Goal: Task Accomplishment & Management: Complete application form

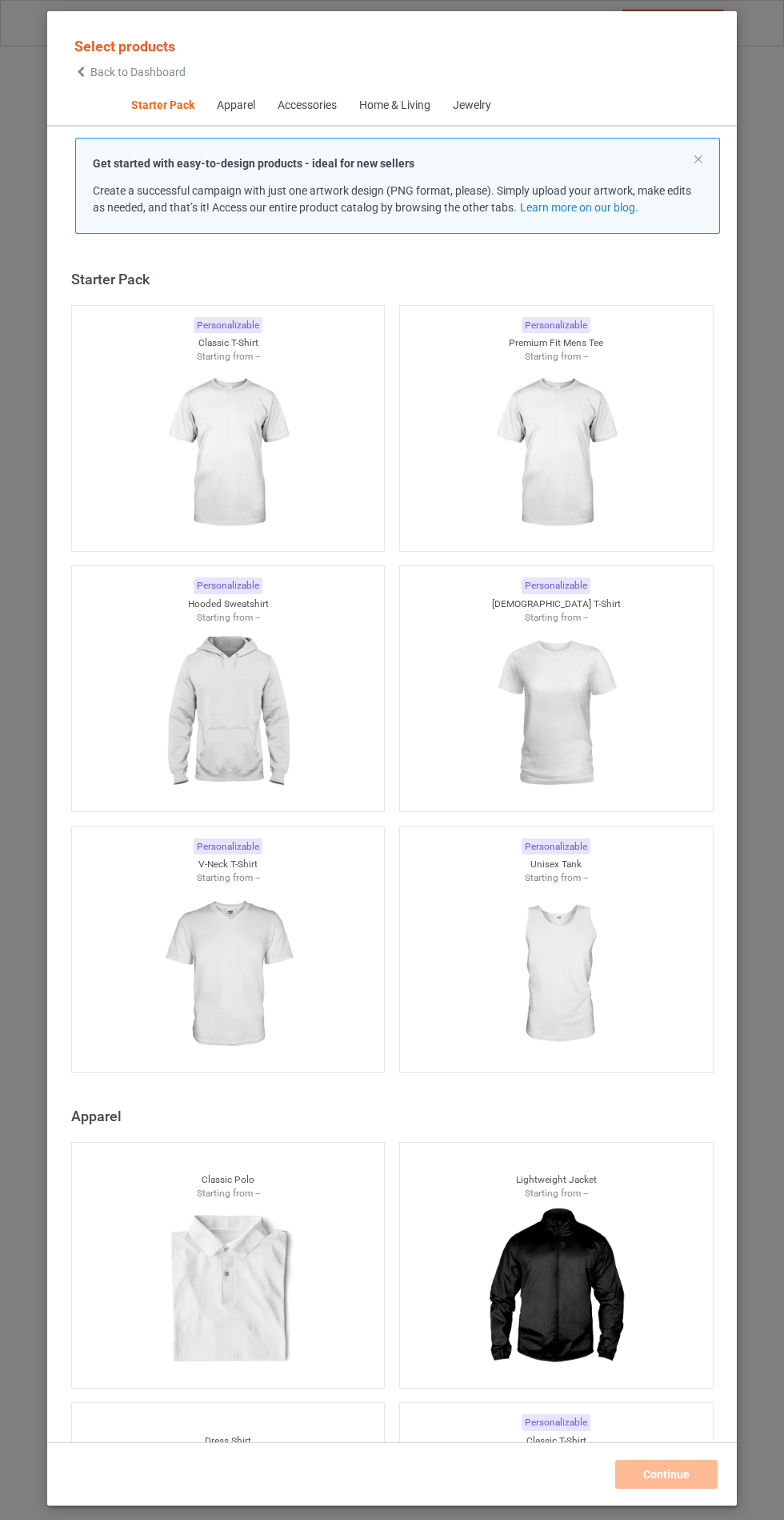
scroll to position [19, 0]
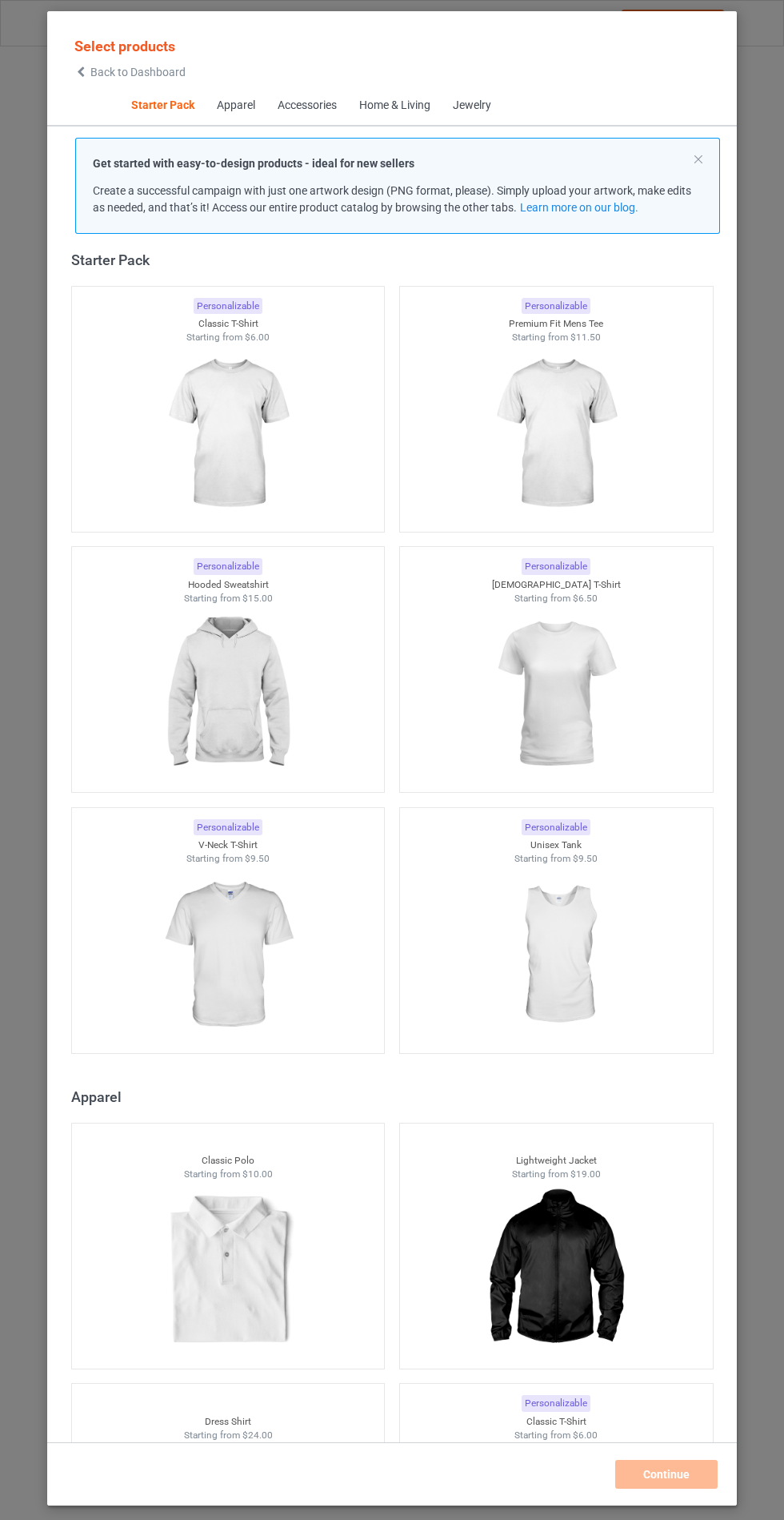
click at [579, 417] on img at bounding box center [555, 434] width 143 height 180
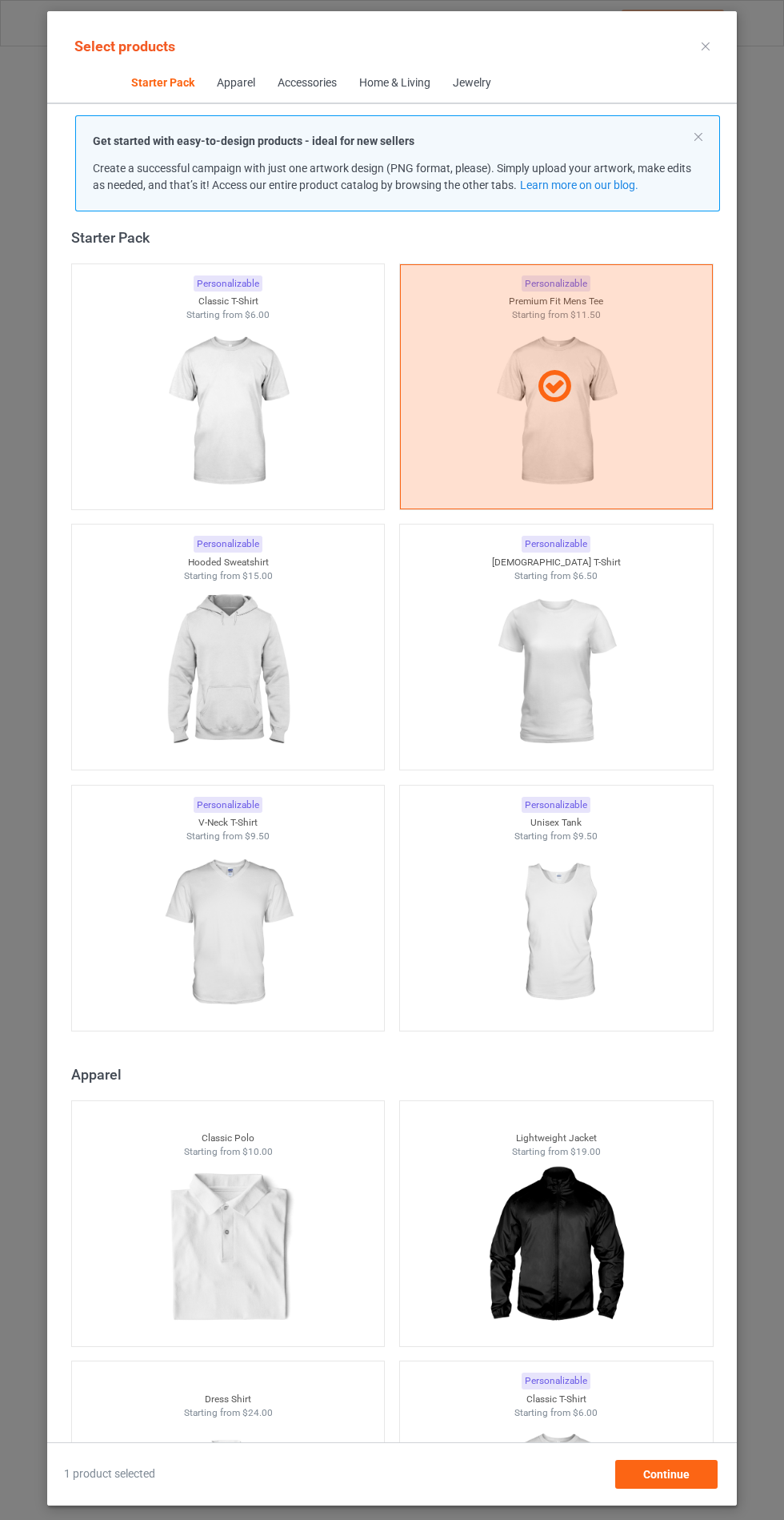
scroll to position [93, 0]
click at [685, 1465] on div "Continue" at bounding box center [667, 1473] width 102 height 29
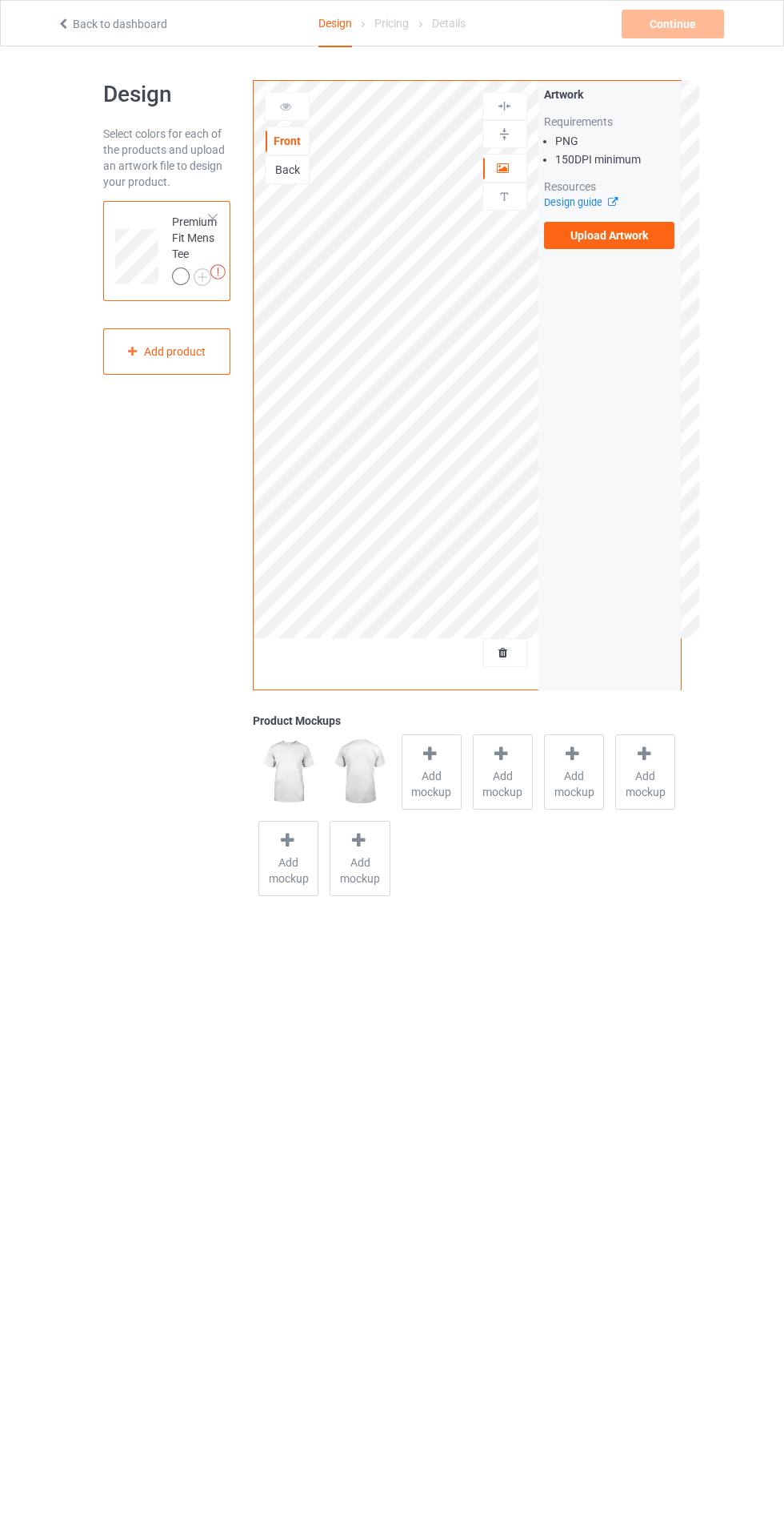
click at [432, 784] on span "Add mockup" at bounding box center [432, 783] width 58 height 32
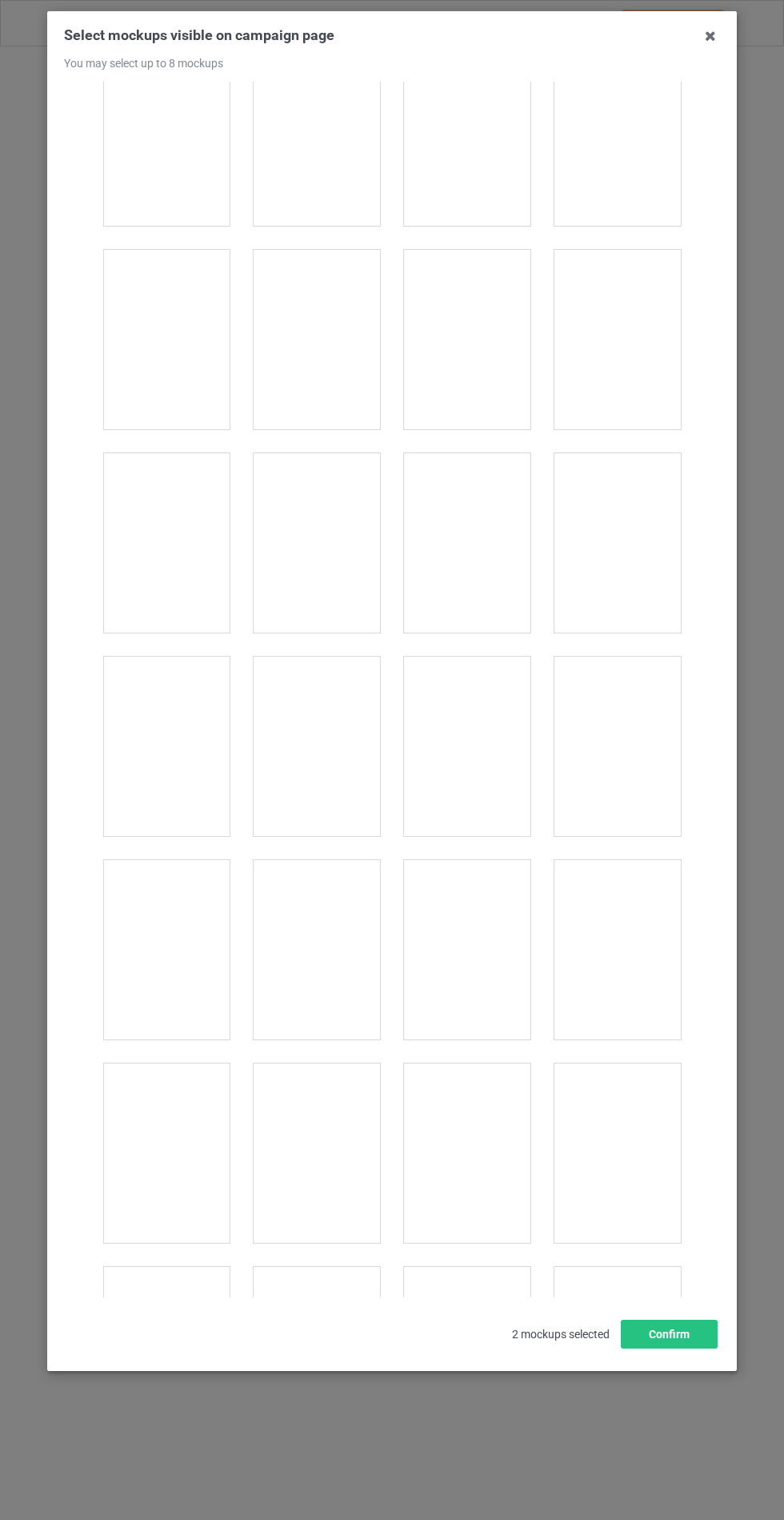
scroll to position [3234, 0]
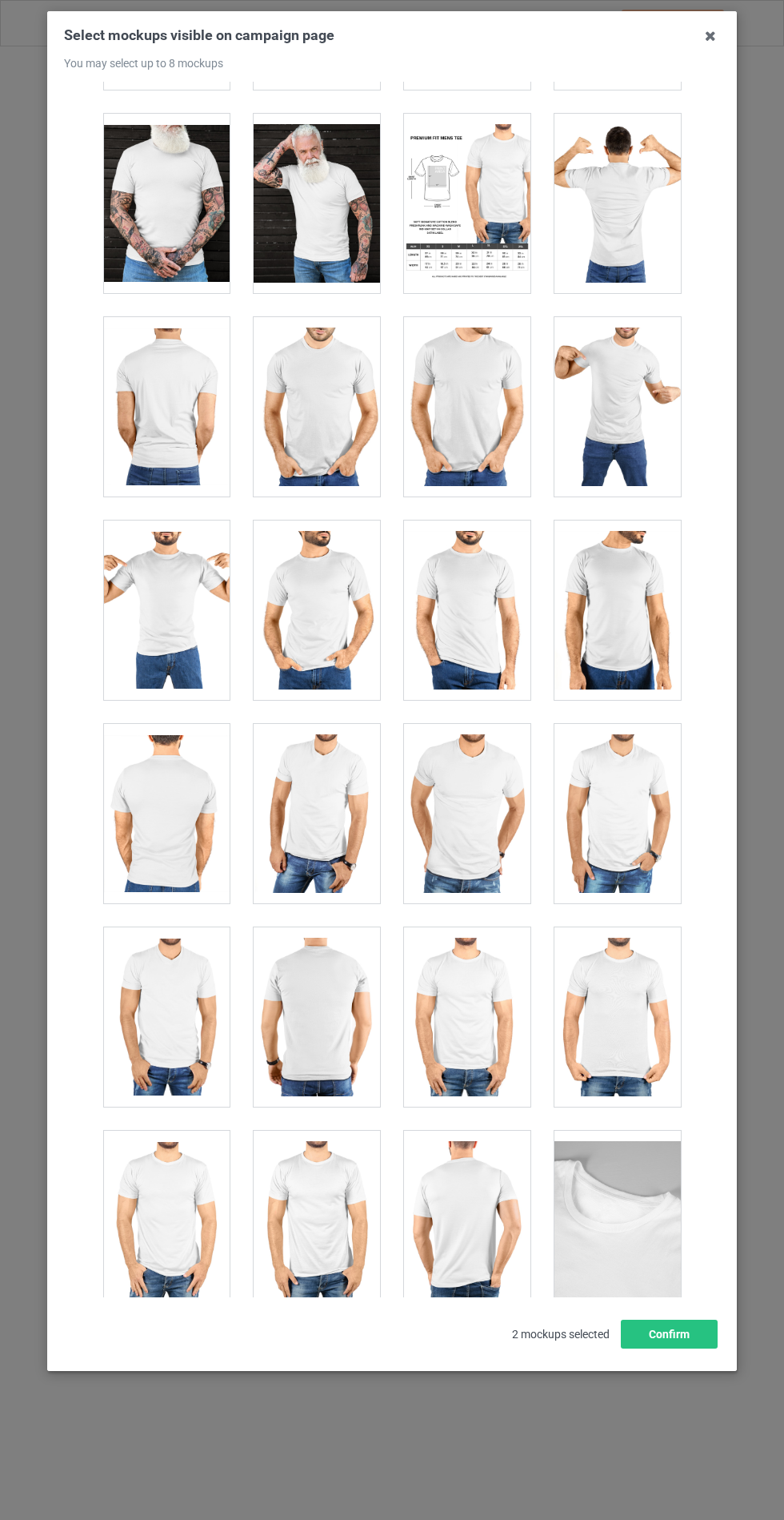
click at [170, 1228] on div at bounding box center [166, 1220] width 127 height 180
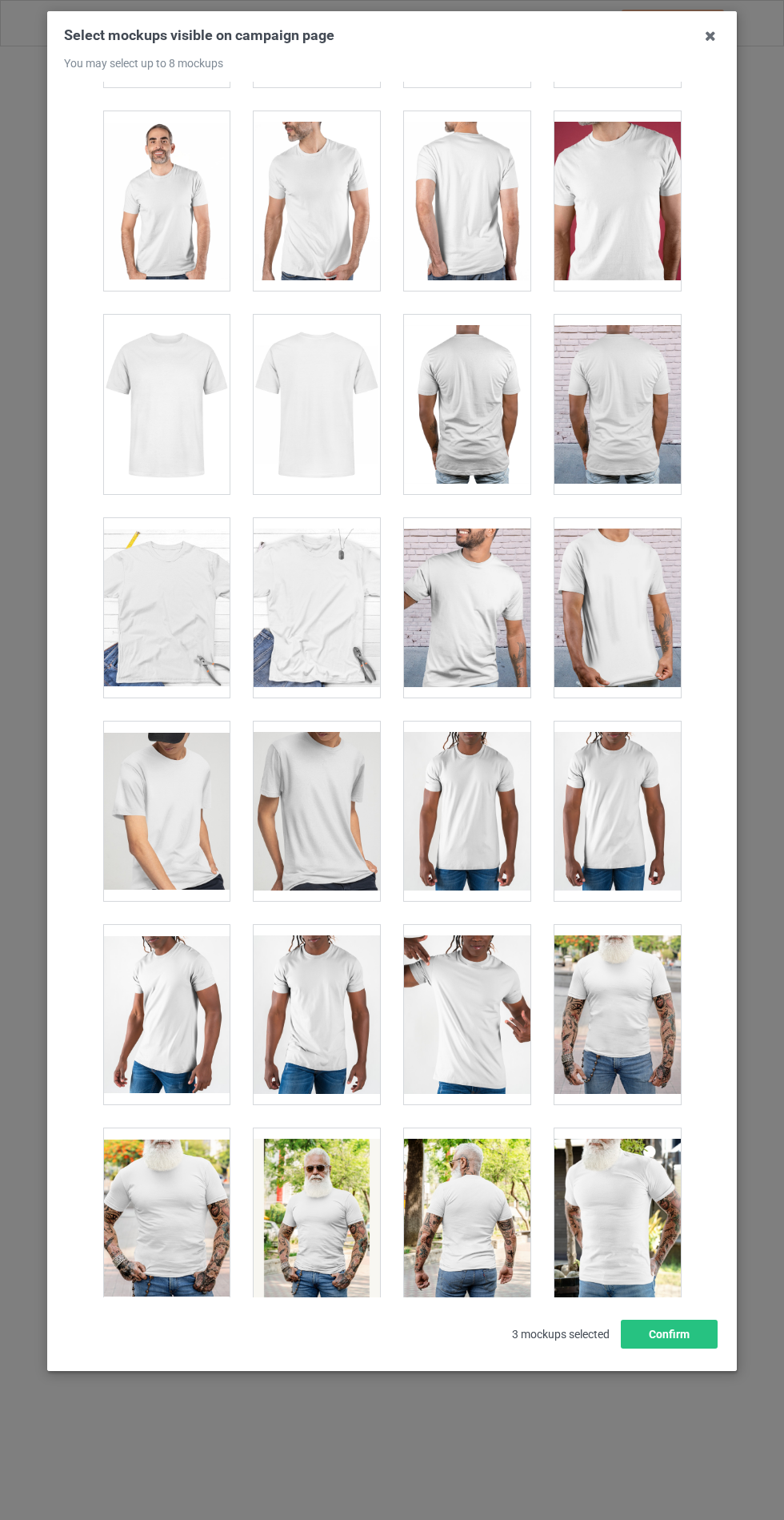
scroll to position [2009, 0]
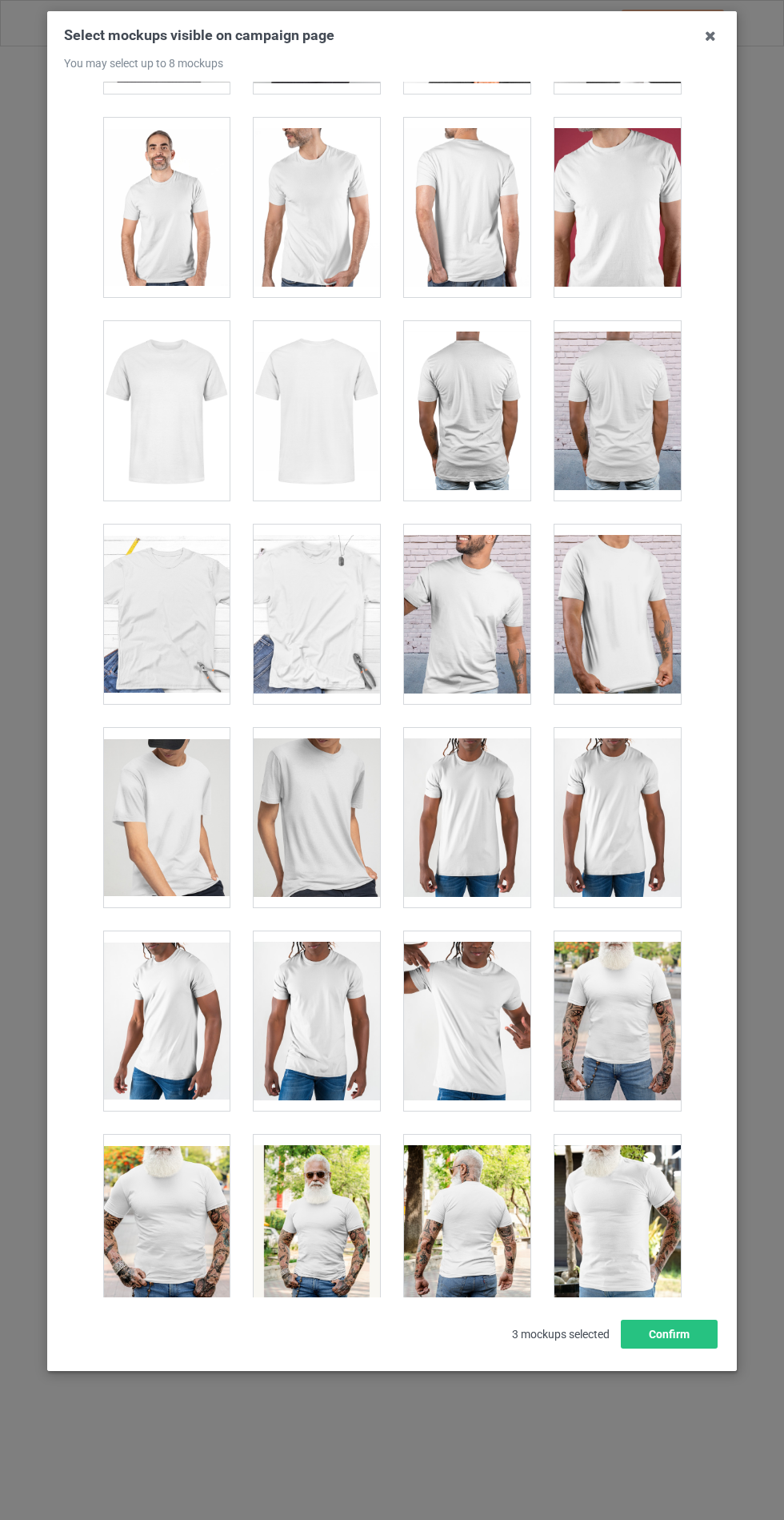
click at [219, 833] on div at bounding box center [166, 818] width 127 height 180
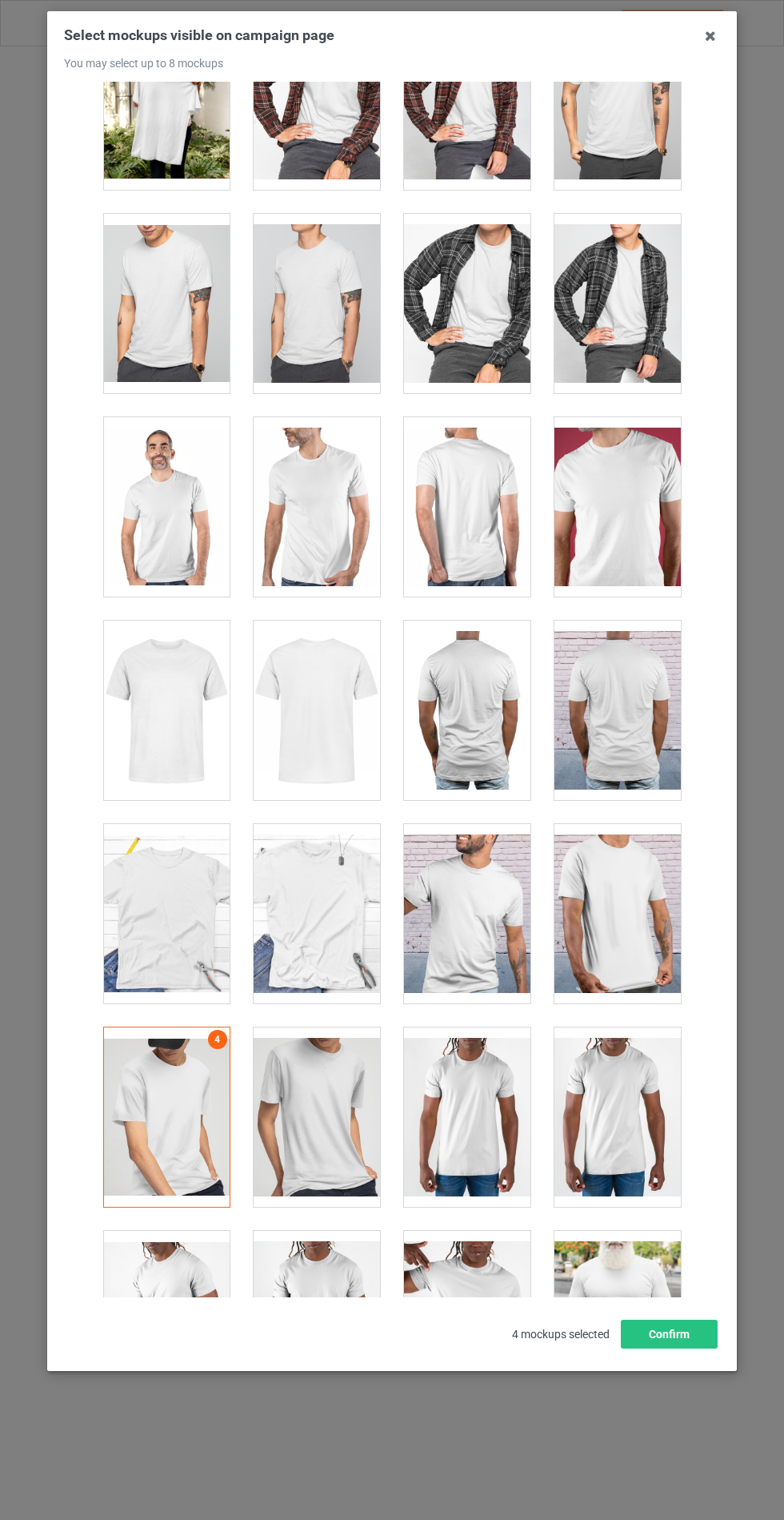
scroll to position [1687, 0]
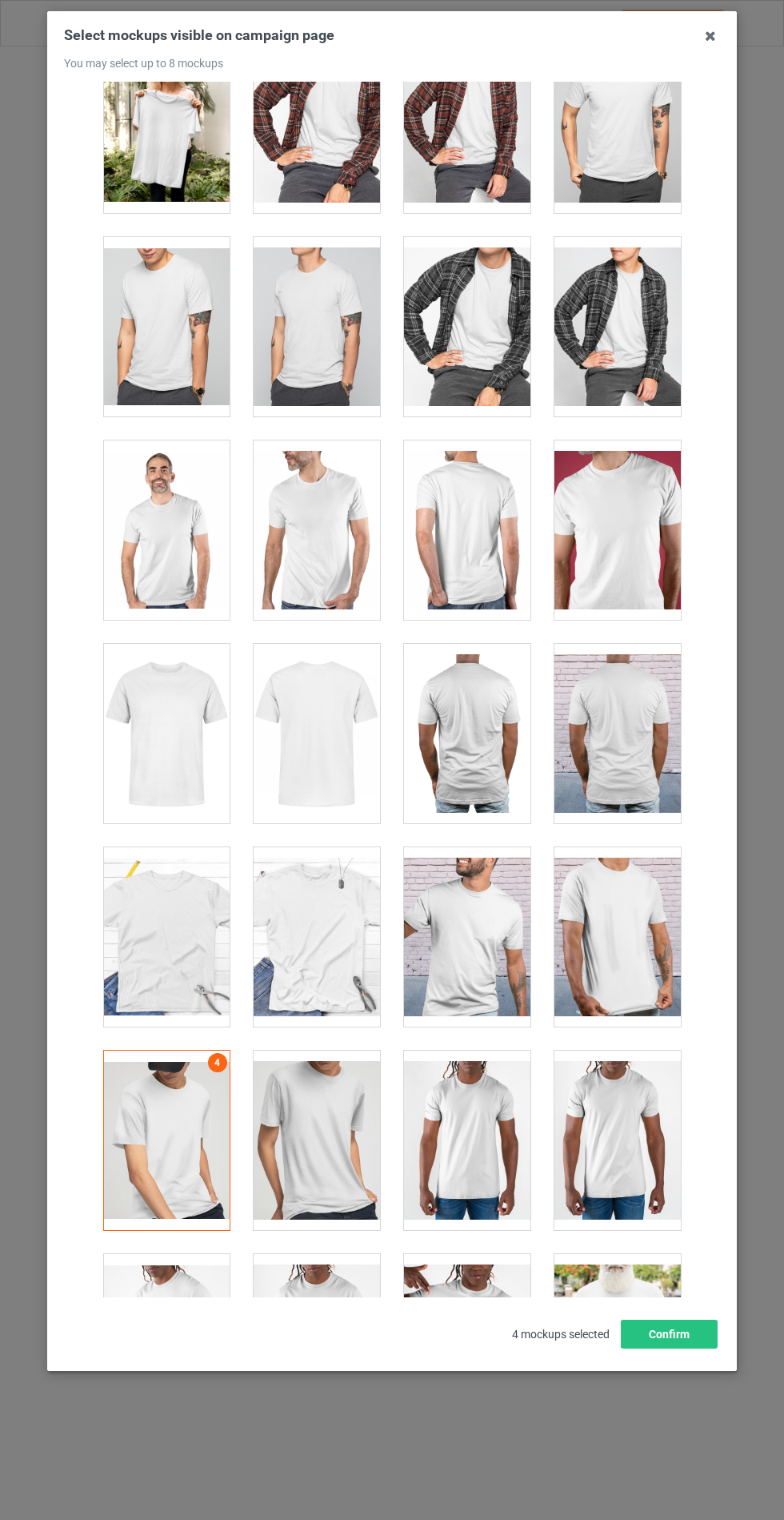
click at [198, 958] on div at bounding box center [166, 936] width 127 height 180
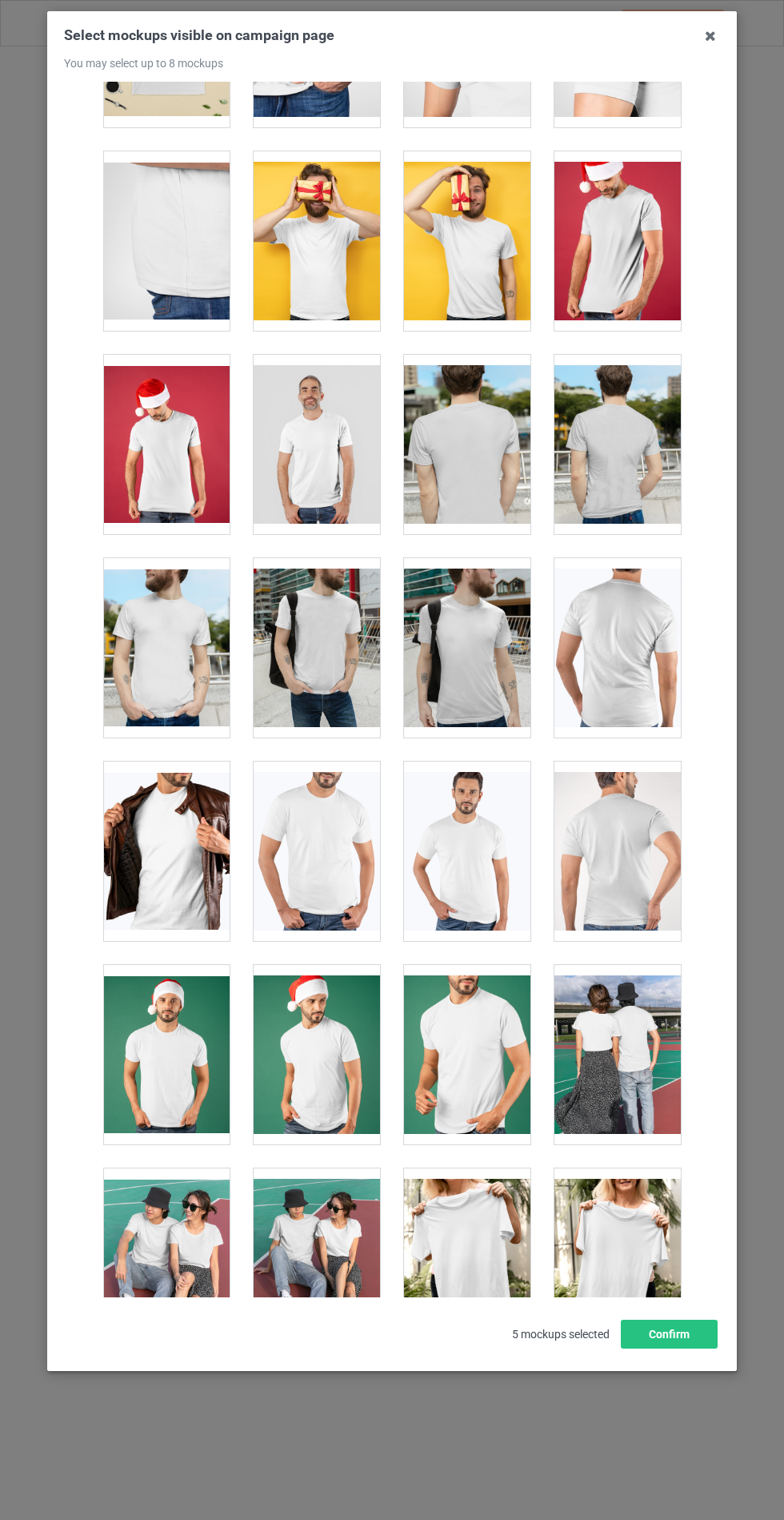
scroll to position [350, 0]
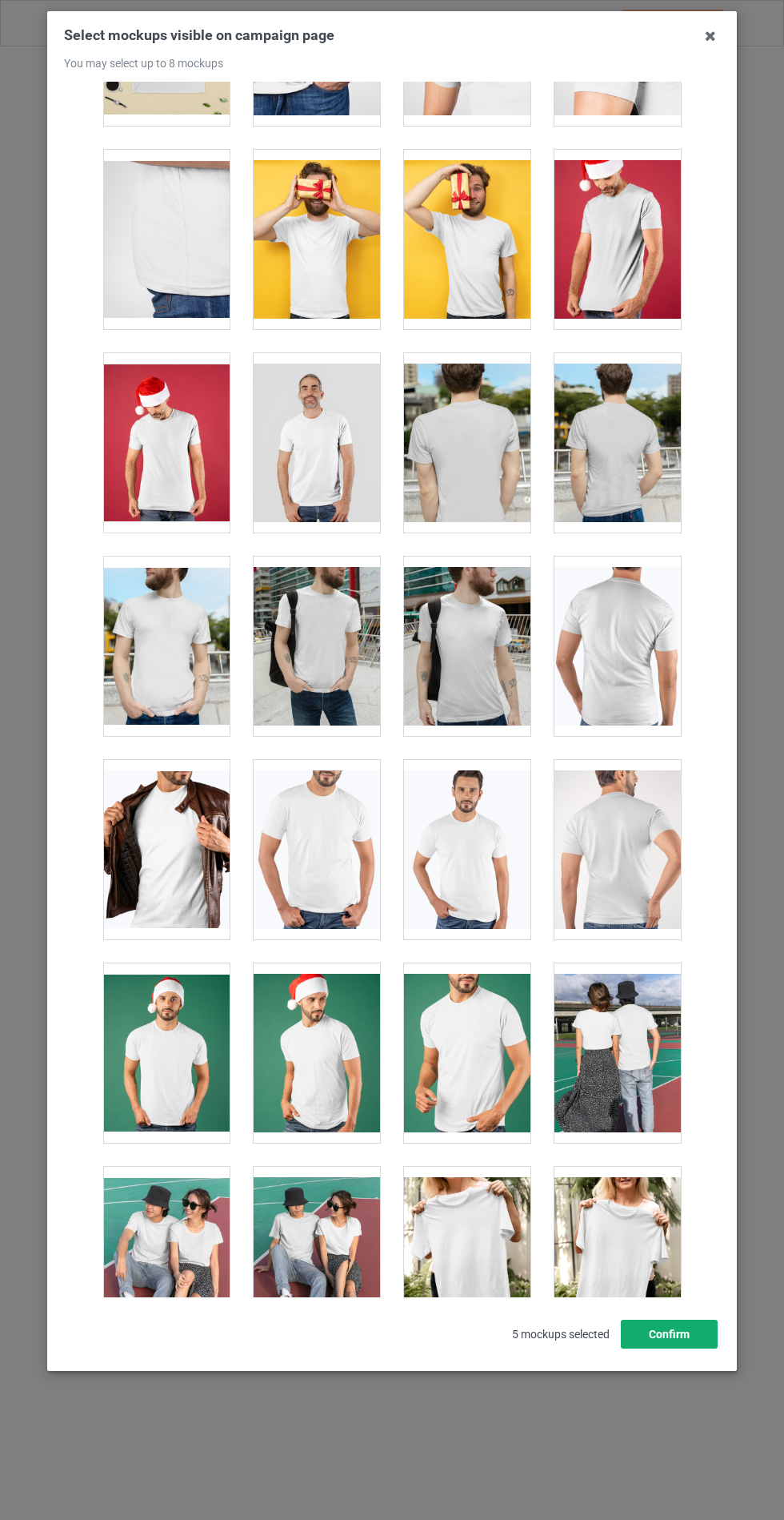
click at [686, 1348] on button "Confirm" at bounding box center [670, 1333] width 97 height 29
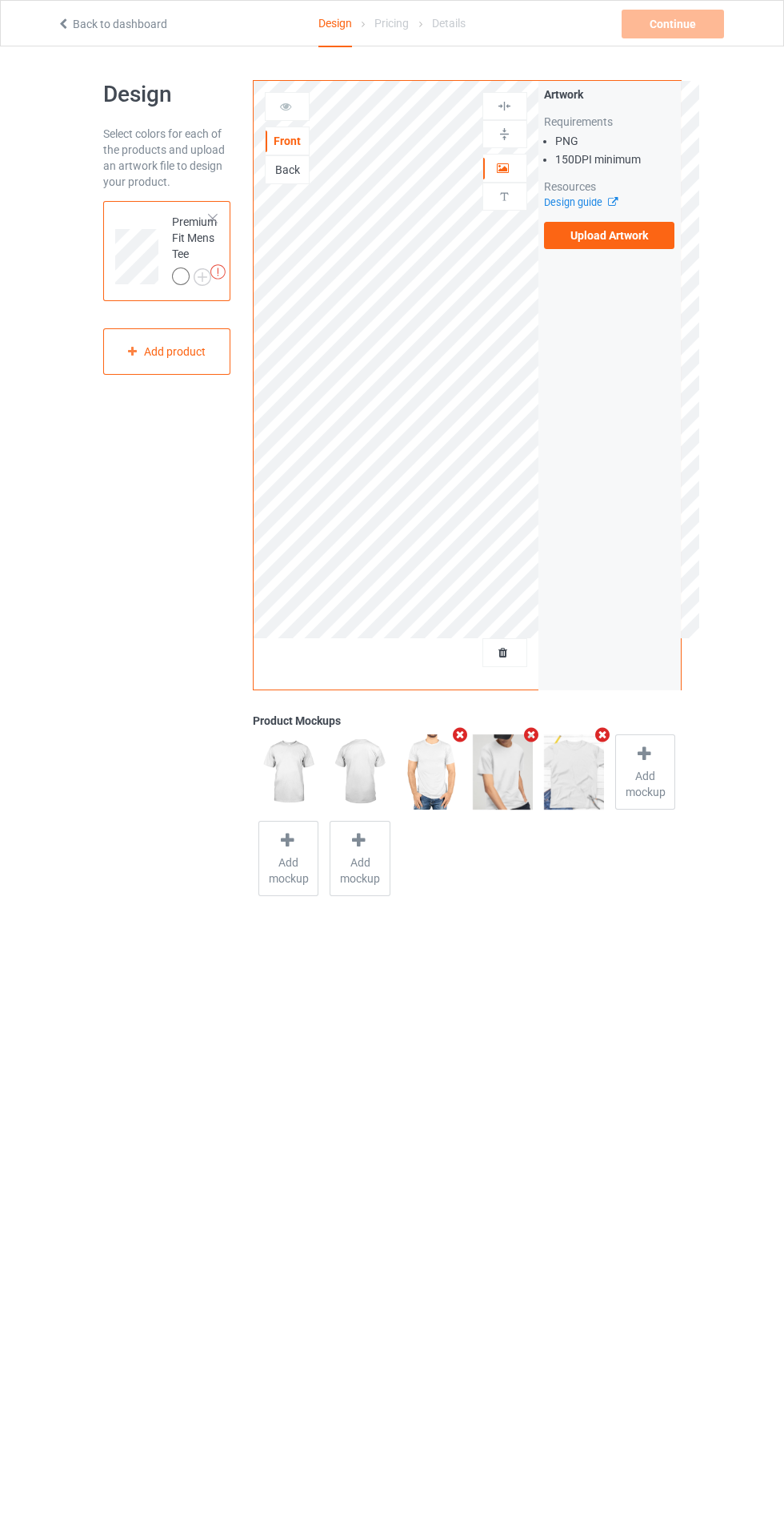
click at [0, 0] on img at bounding box center [0, 0] width 0 height 0
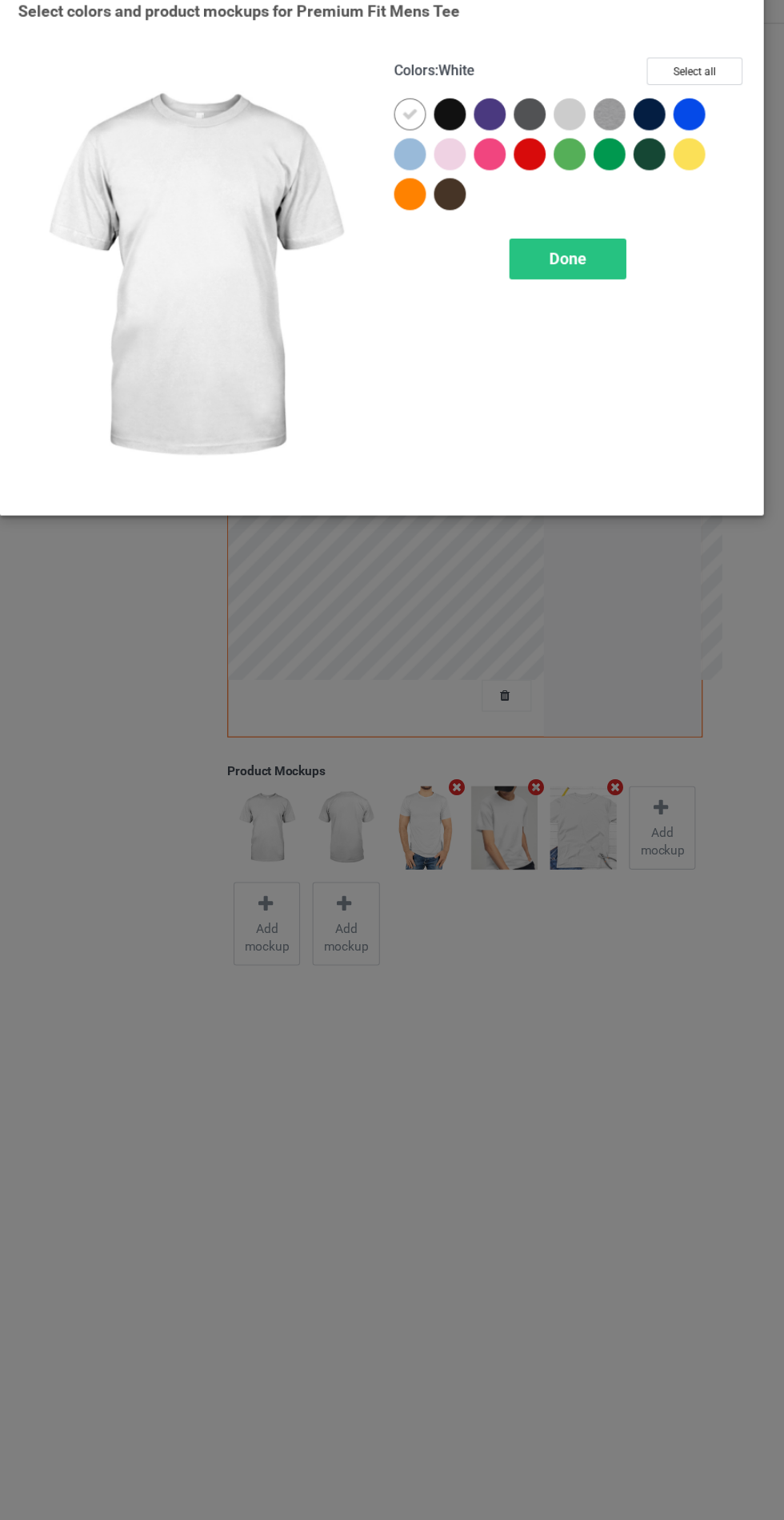
click at [456, 178] on div at bounding box center [457, 167] width 36 height 36
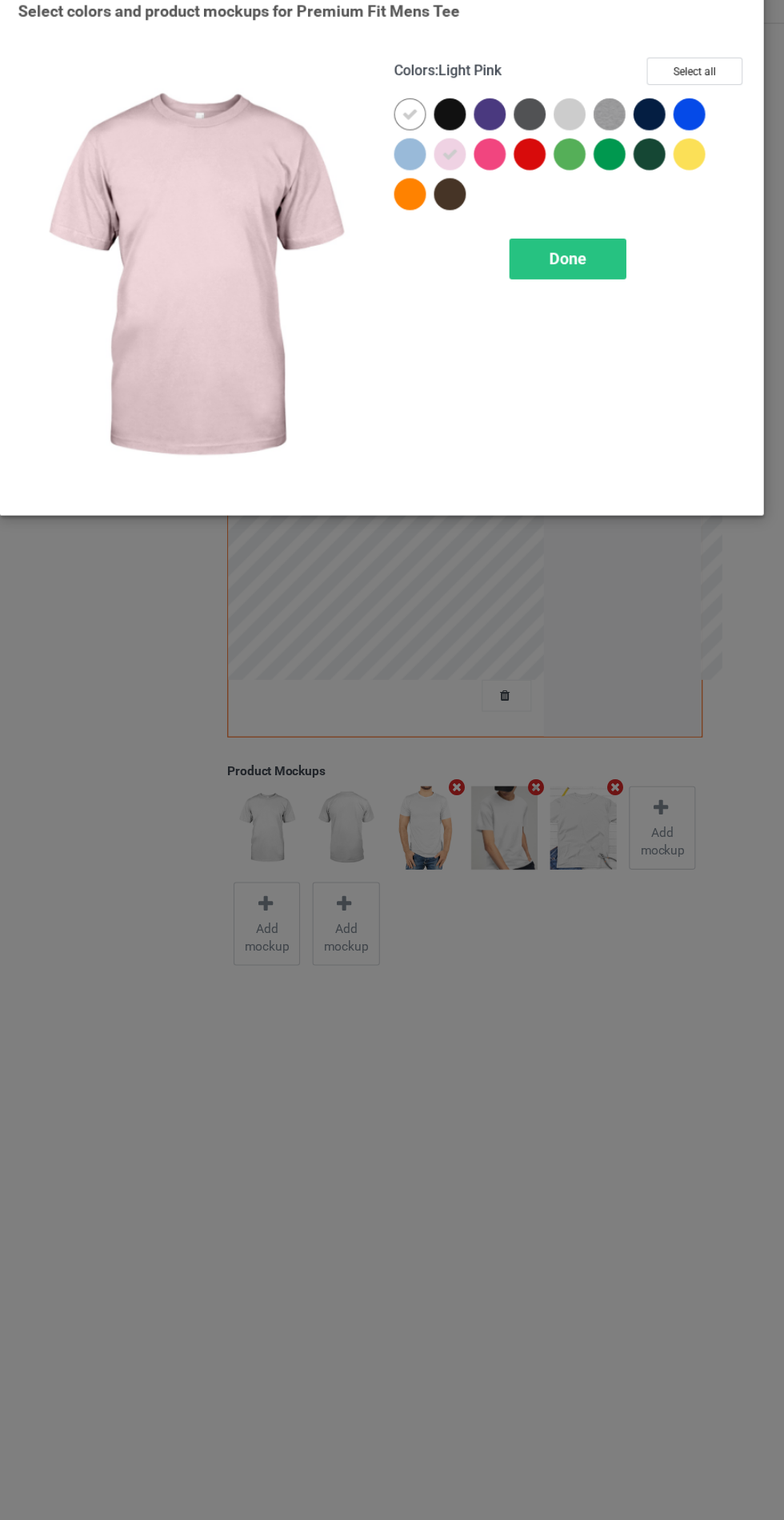
click at [562, 126] on div at bounding box center [561, 128] width 29 height 29
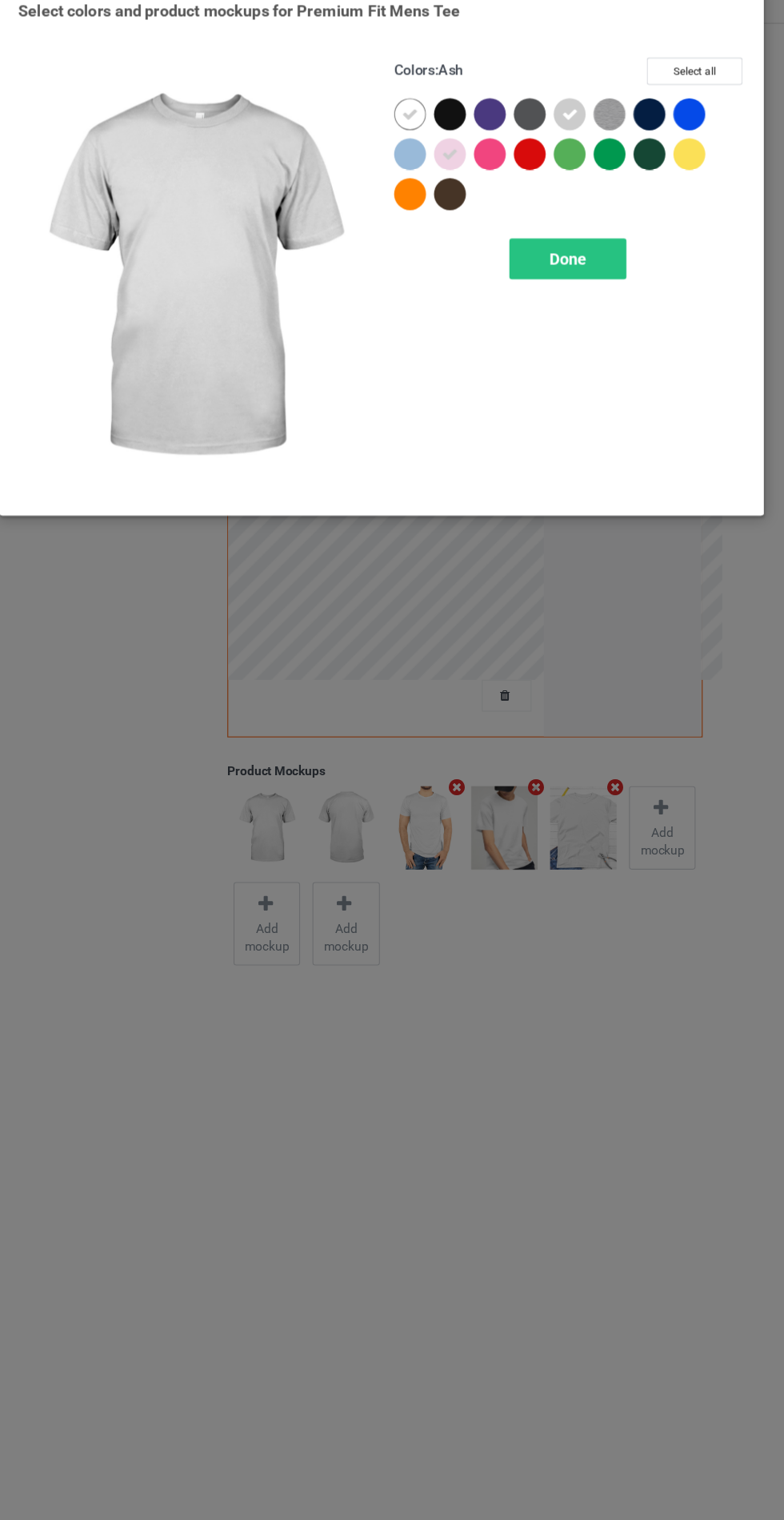
click at [656, 174] on div at bounding box center [673, 167] width 36 height 36
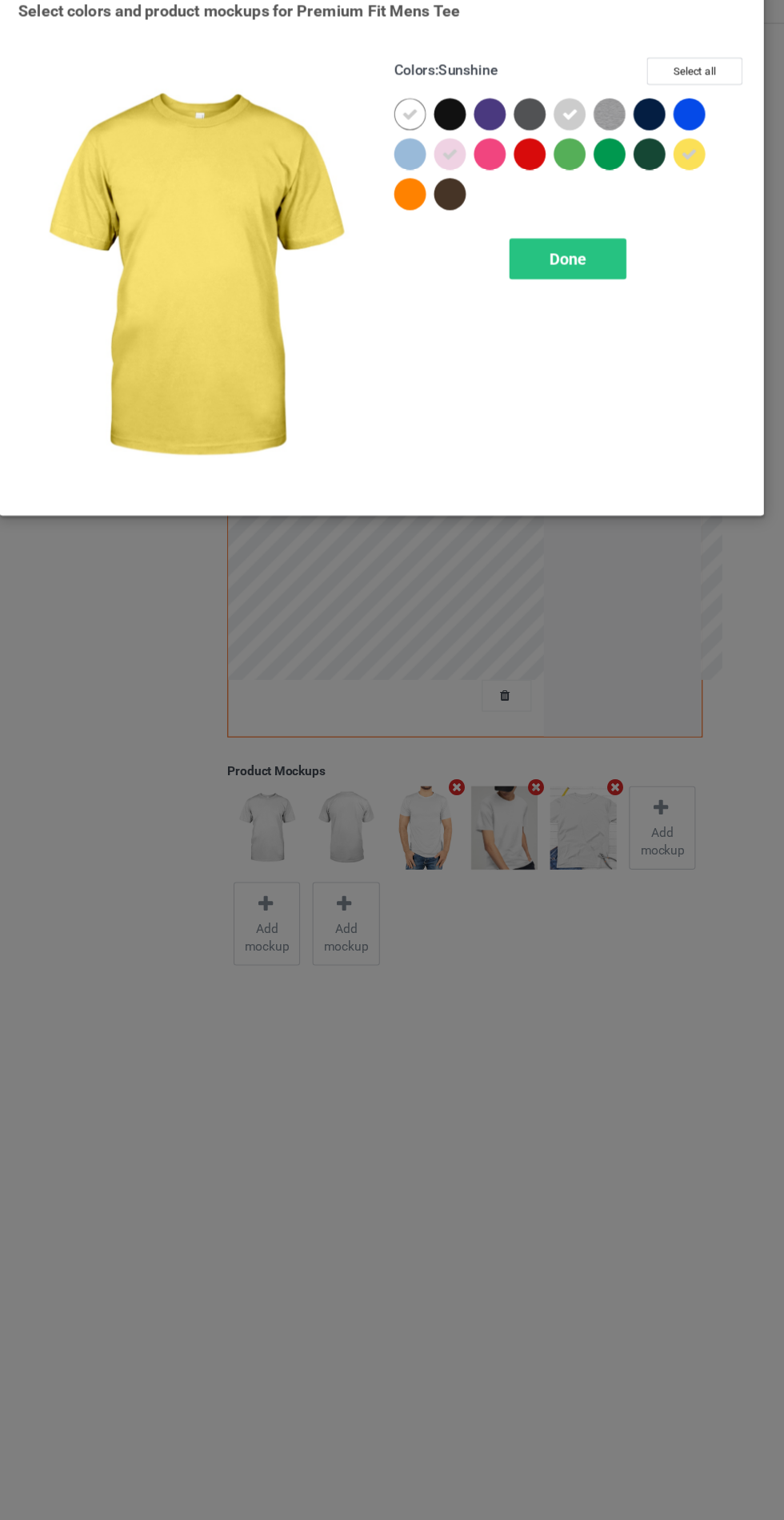
click at [421, 173] on div at bounding box center [417, 164] width 29 height 29
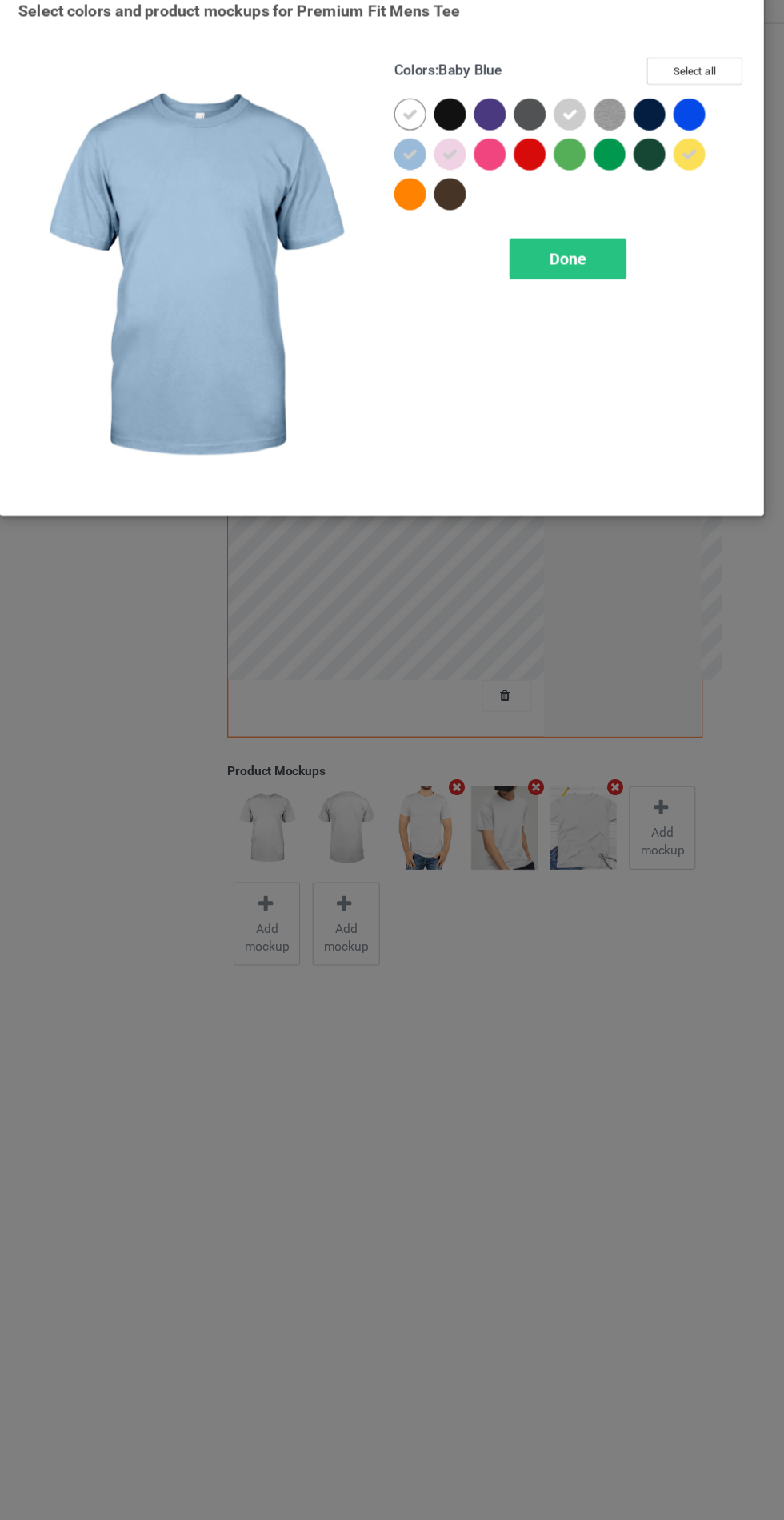
click at [562, 250] on span "Done" at bounding box center [561, 258] width 33 height 17
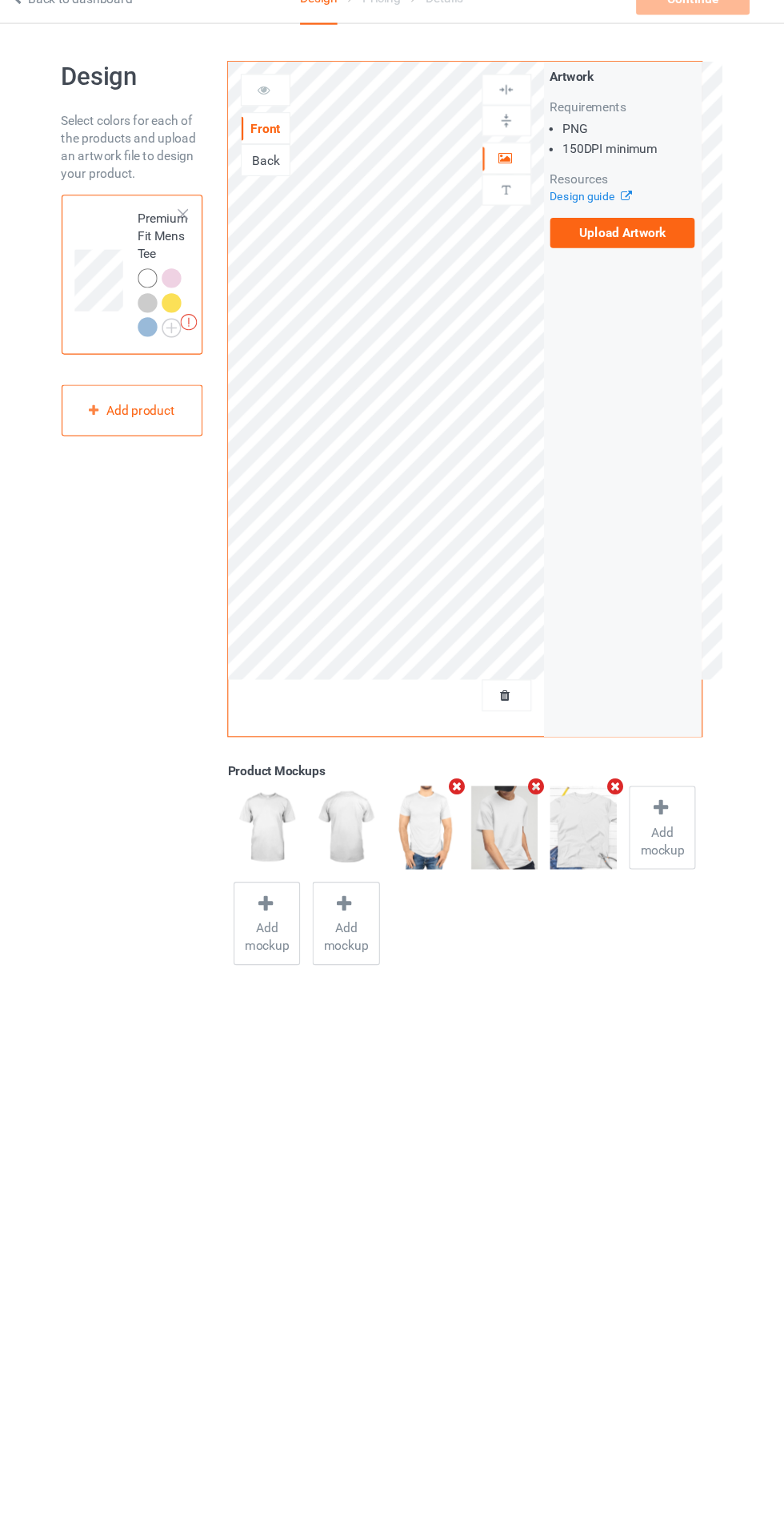
click at [625, 232] on label "Upload Artwork" at bounding box center [610, 235] width 131 height 27
click at [0, 0] on input "Upload Artwork" at bounding box center [0, 0] width 0 height 0
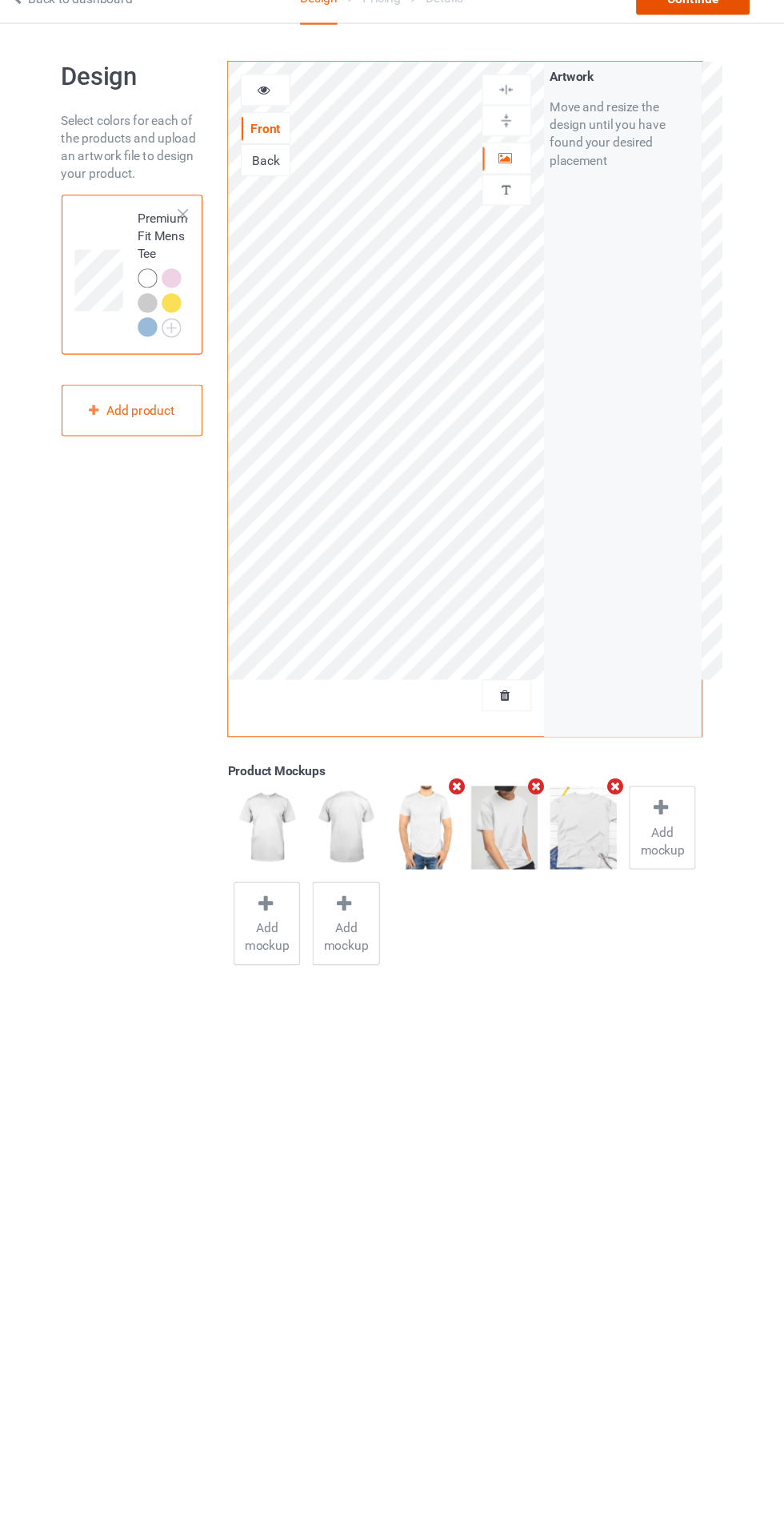
click at [682, 24] on div "Continue" at bounding box center [673, 24] width 102 height 29
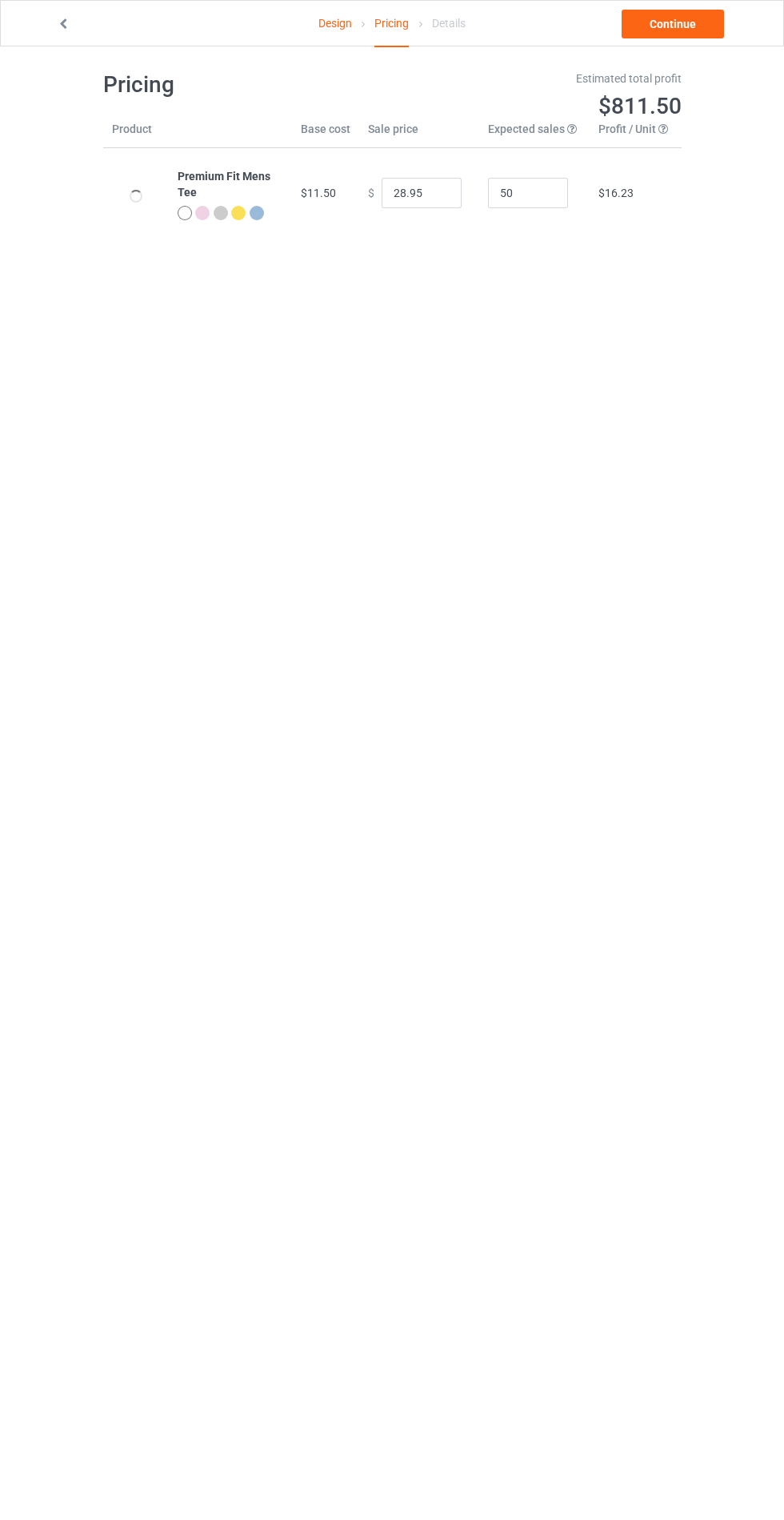
scroll to position [11, 0]
click at [681, 26] on link "Continue" at bounding box center [673, 24] width 102 height 29
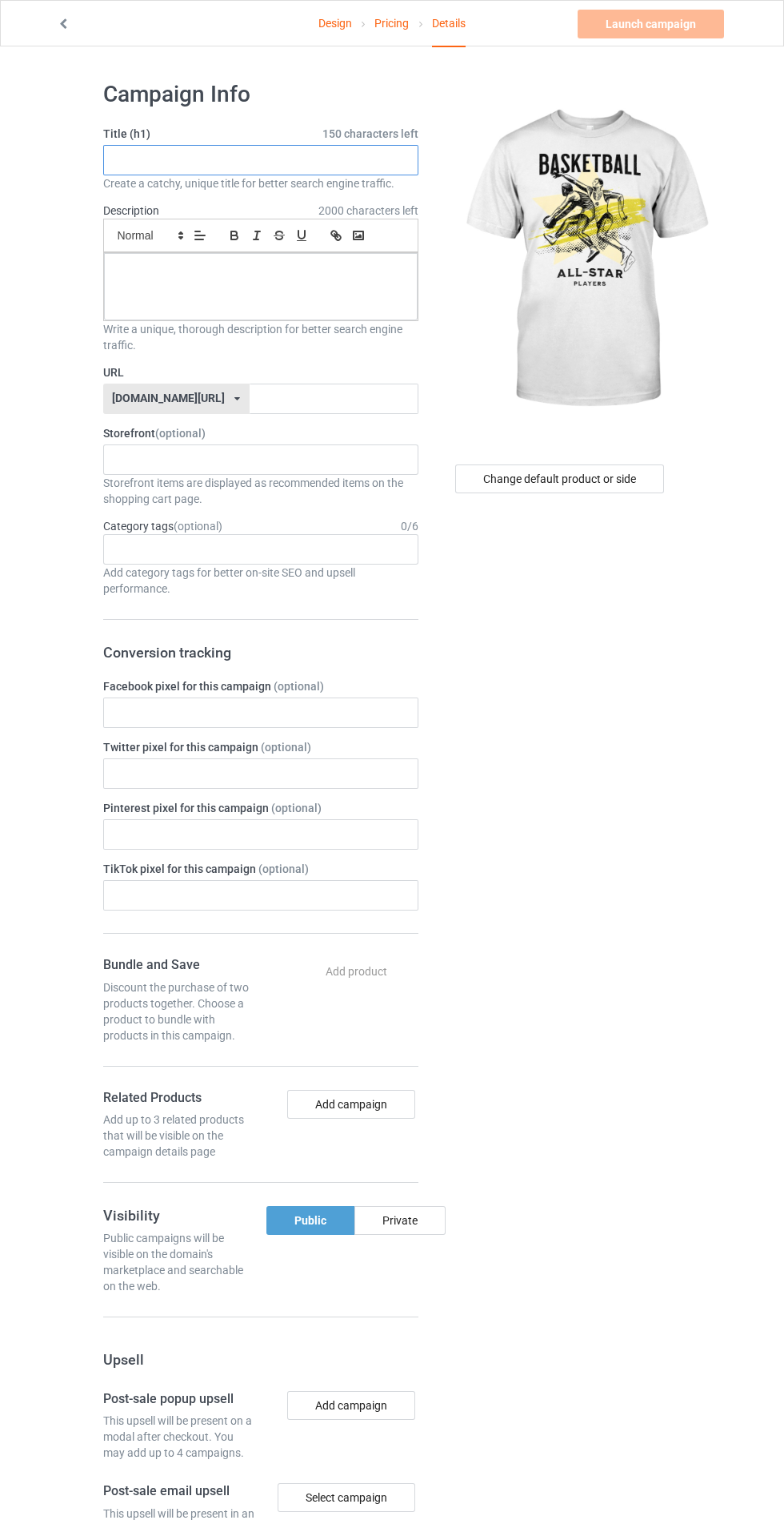
click at [334, 159] on input "text" at bounding box center [260, 160] width 315 height 31
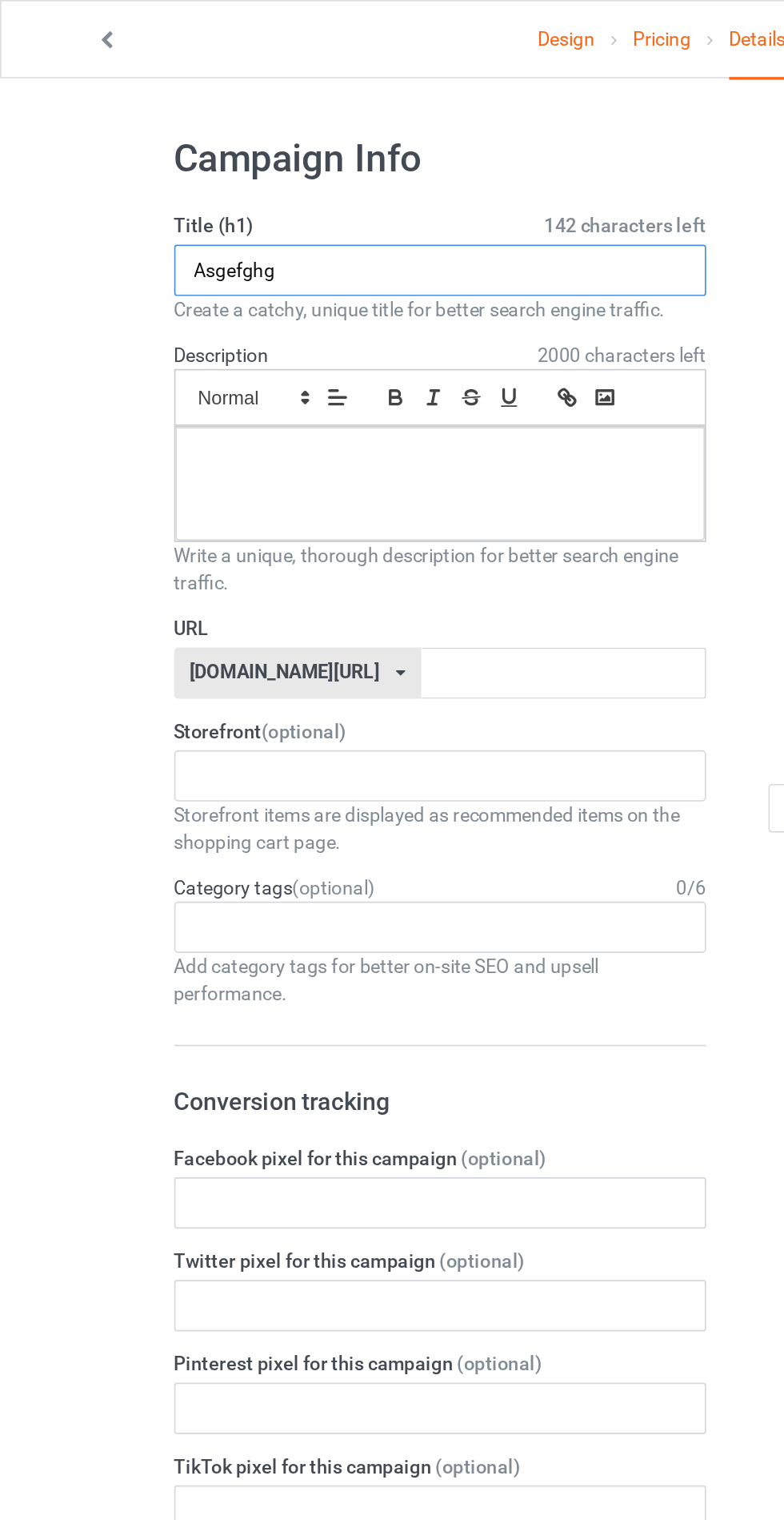
type input "Asgefghg"
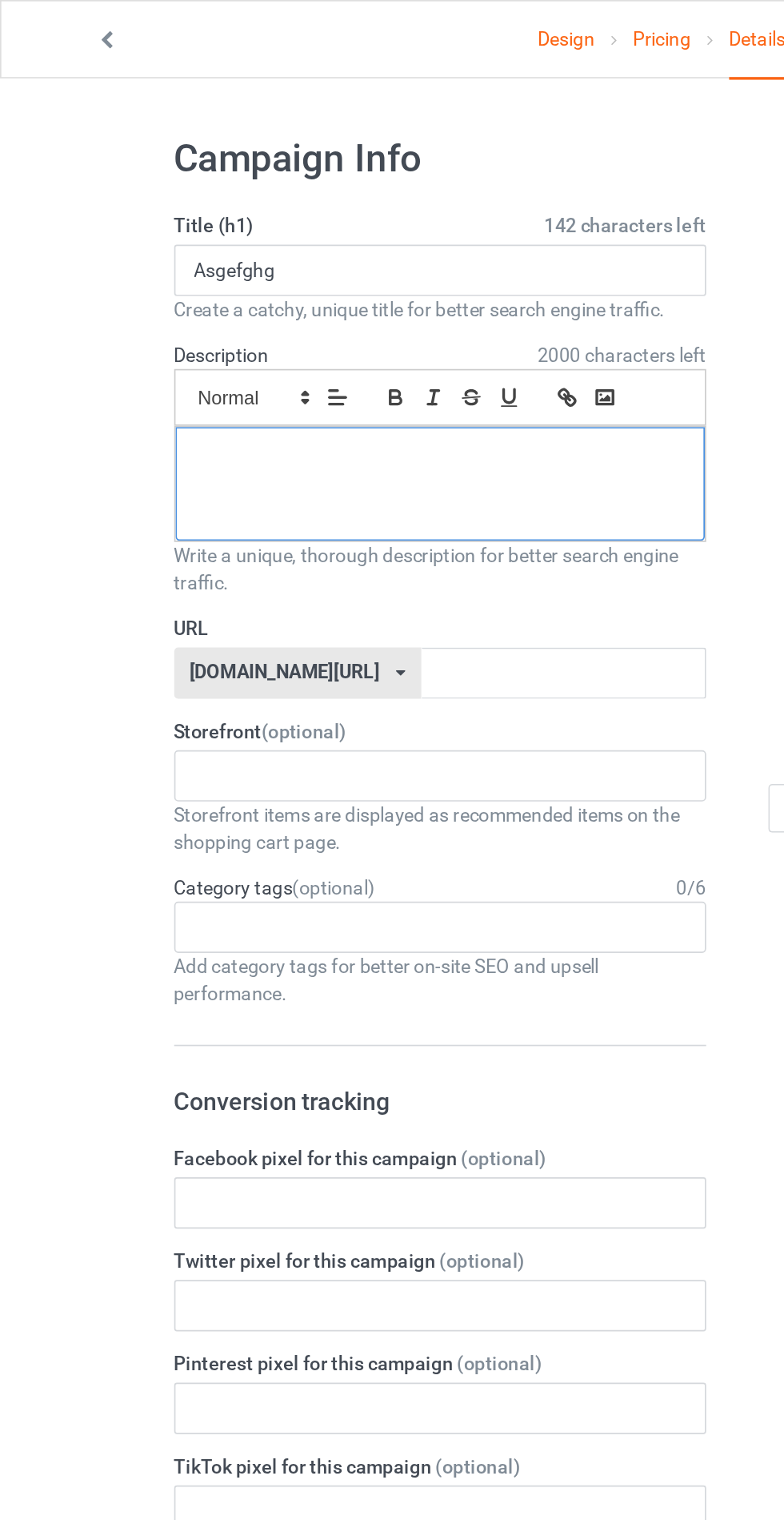
click at [274, 290] on div at bounding box center [260, 286] width 314 height 67
click at [297, 371] on label "URL" at bounding box center [260, 372] width 315 height 16
click at [314, 393] on input "text" at bounding box center [334, 399] width 169 height 31
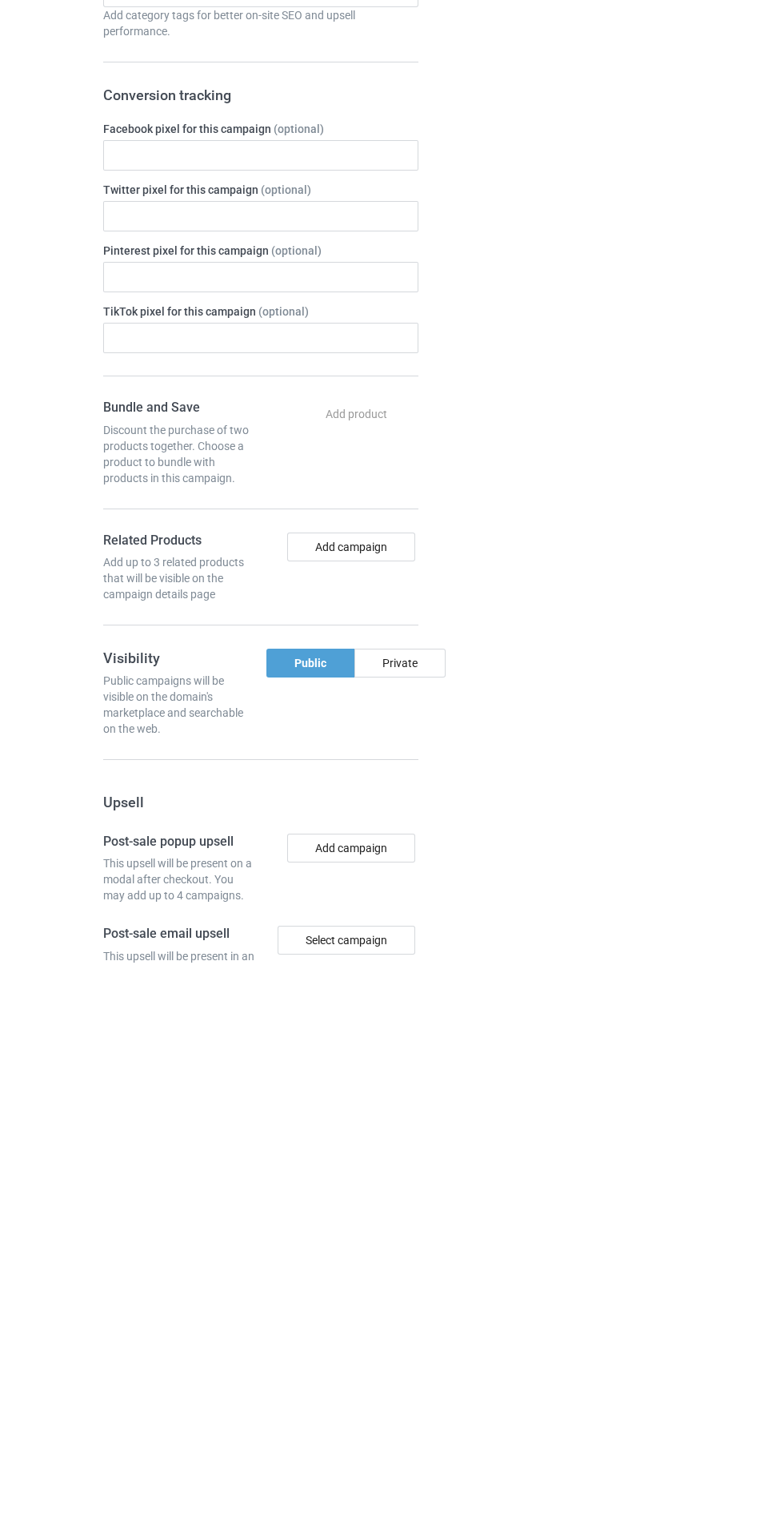
type input "Hrfybffh"
click at [410, 1214] on div "Private" at bounding box center [400, 1220] width 92 height 29
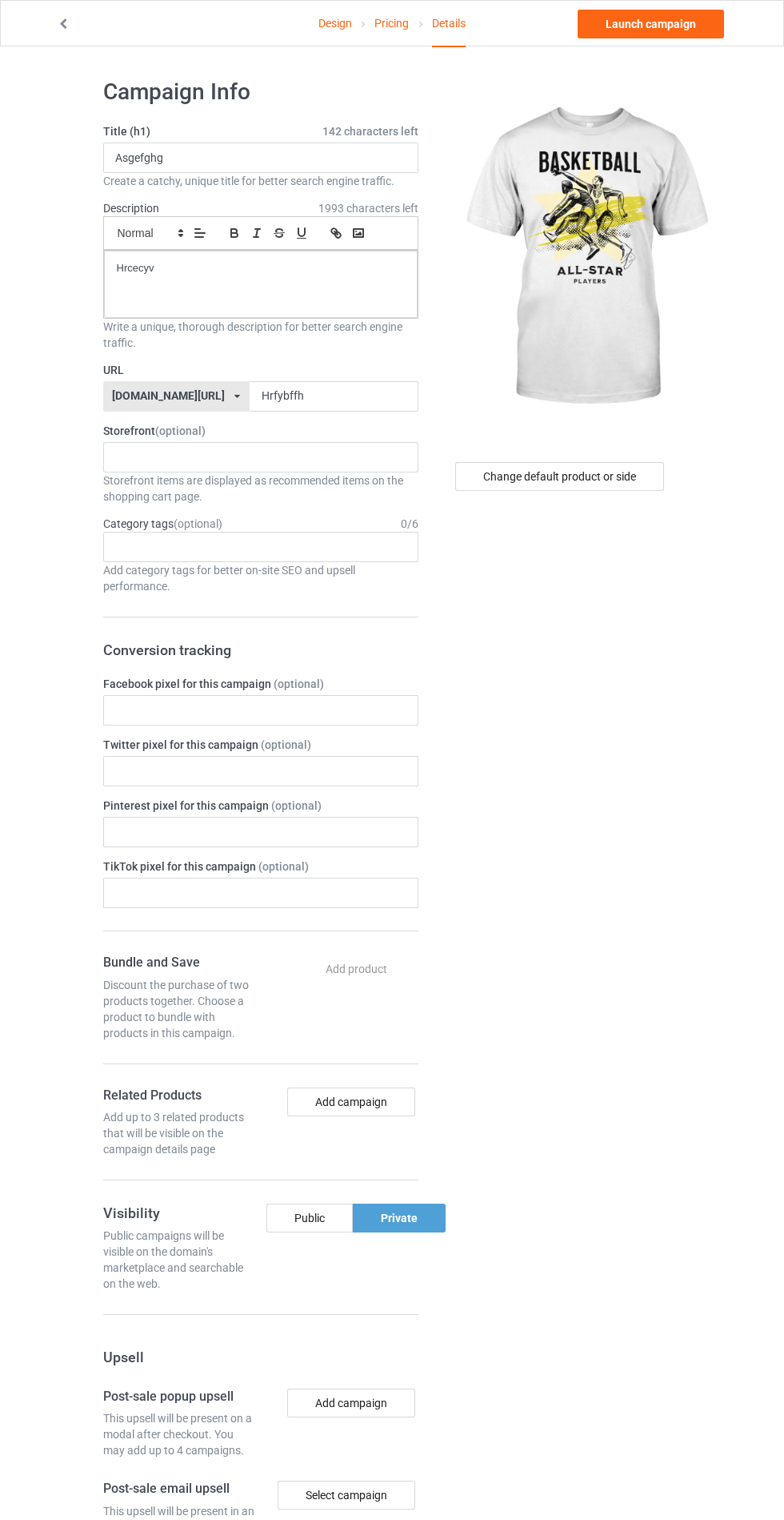
scroll to position [13, 0]
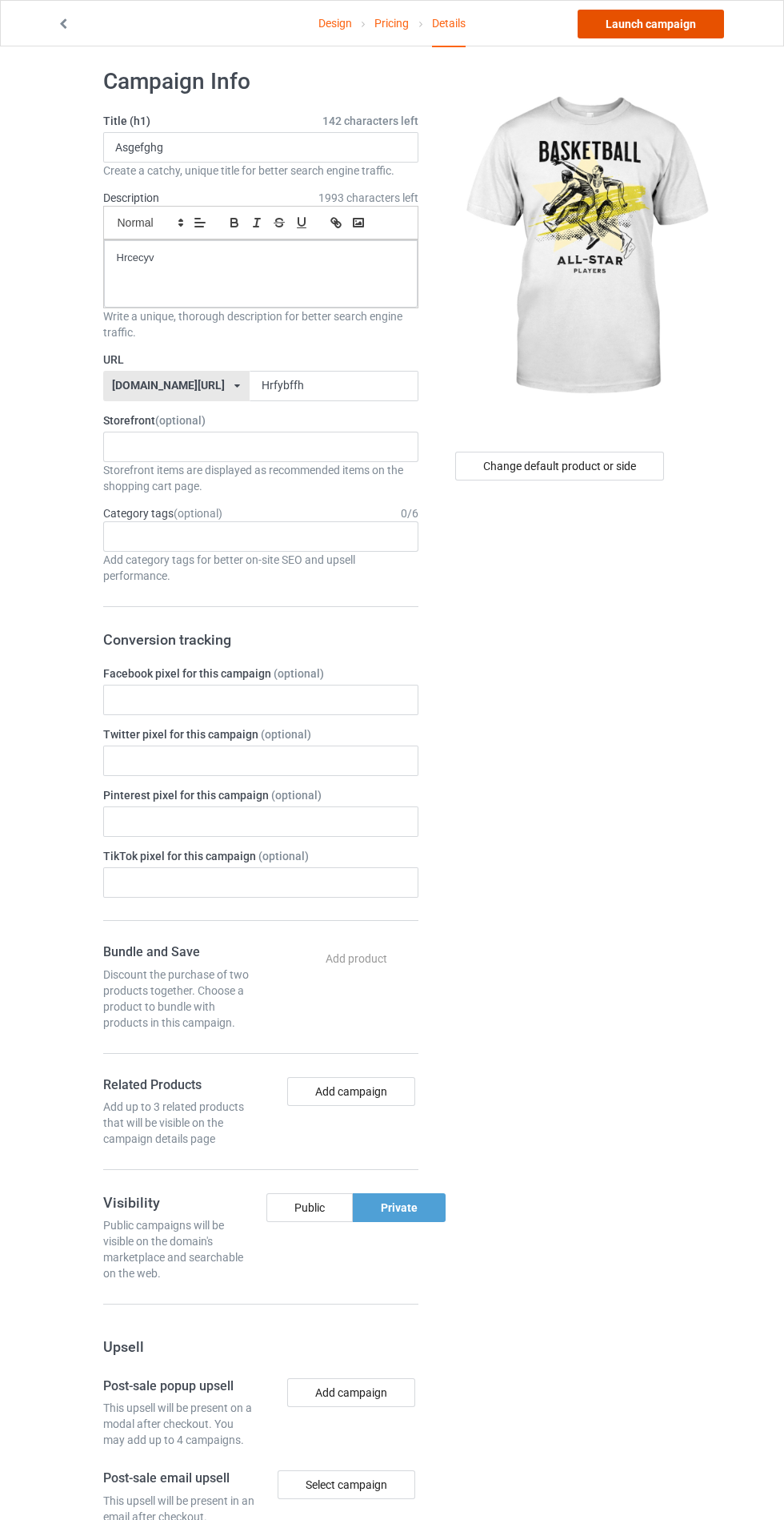
click at [668, 30] on link "Launch campaign" at bounding box center [651, 24] width 146 height 29
